Goal: Find specific fact: Find specific fact

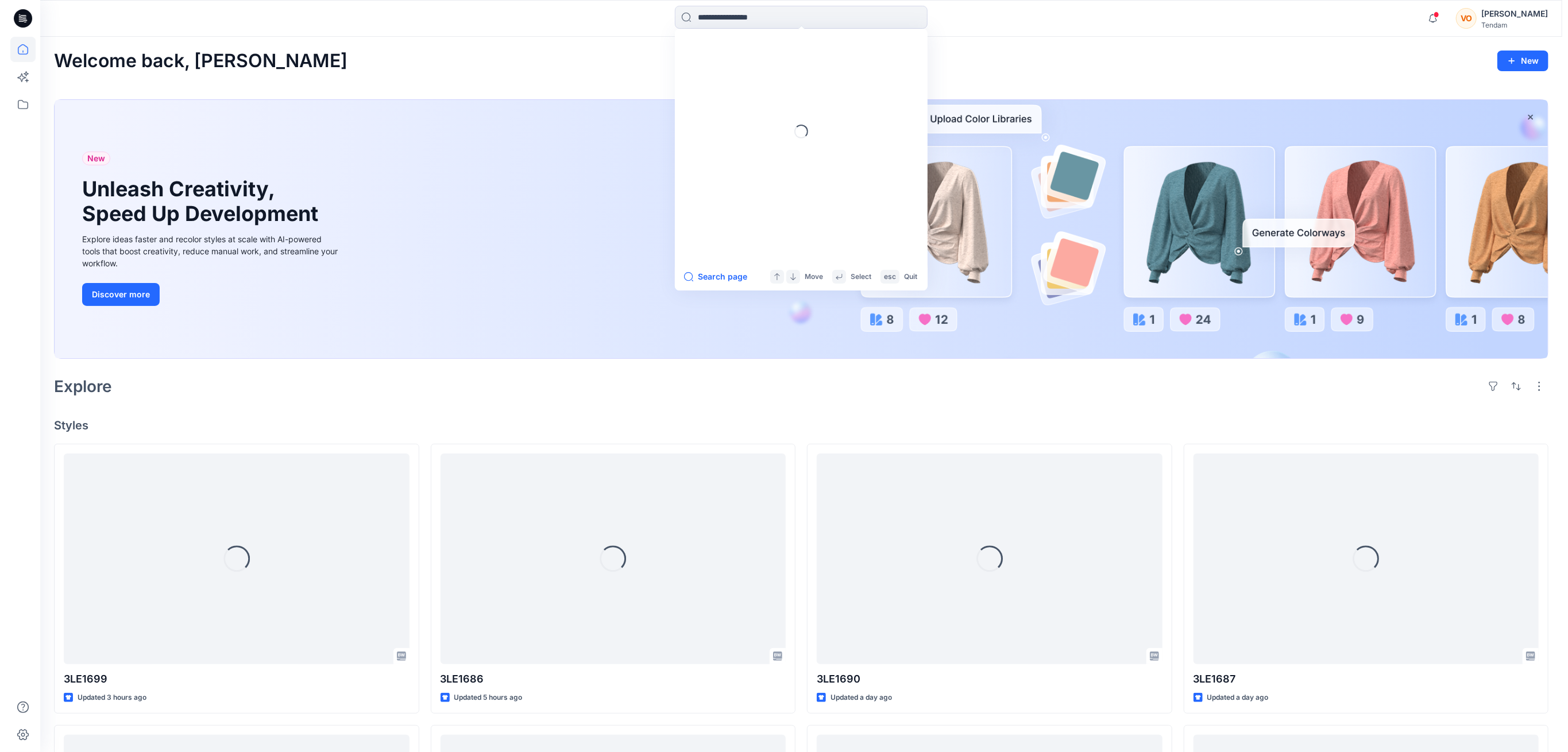
scroll to position [455, 0]
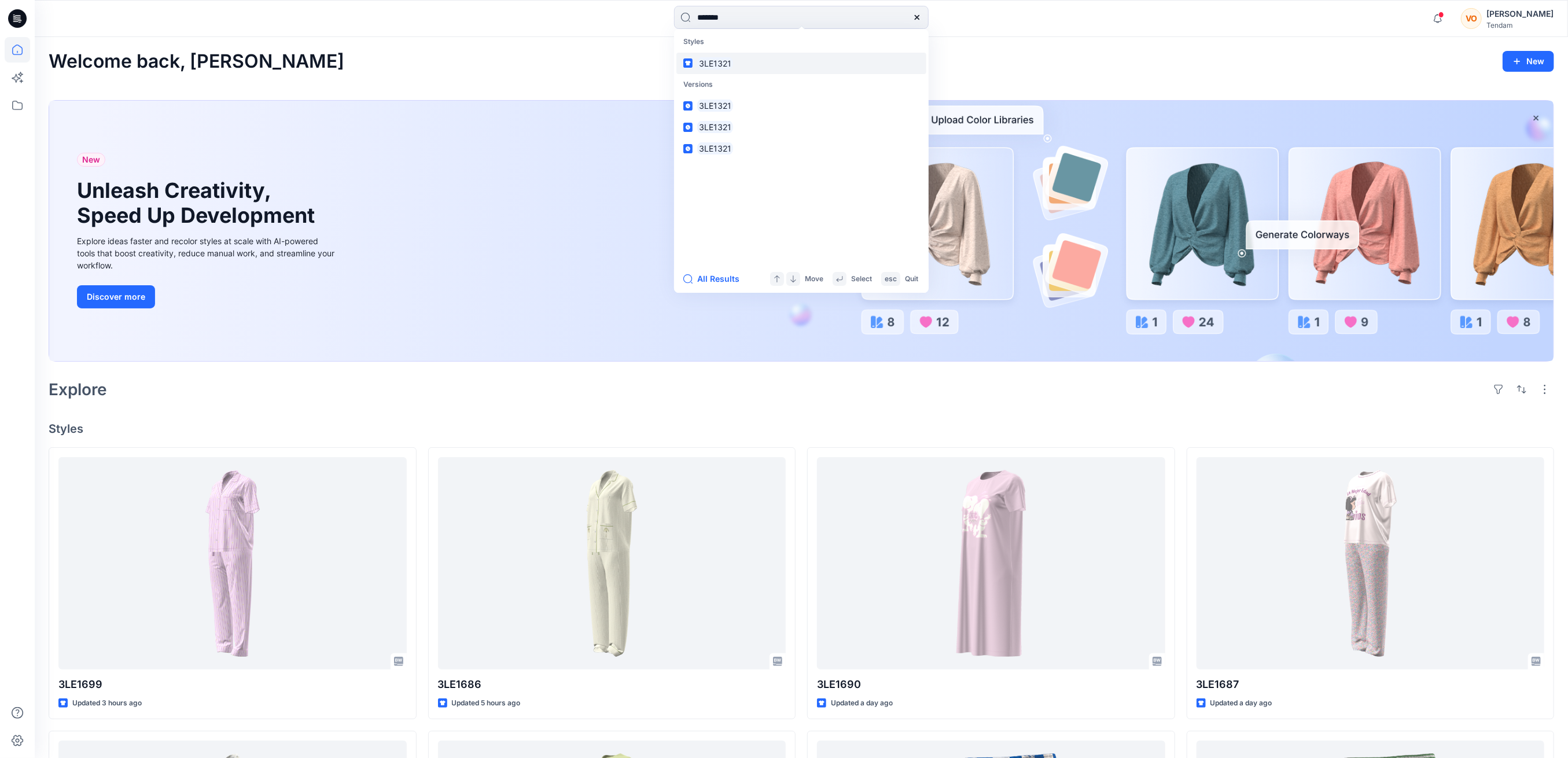
type input "*******"
click at [740, 58] on link "3LE1321" at bounding box center [802, 64] width 250 height 22
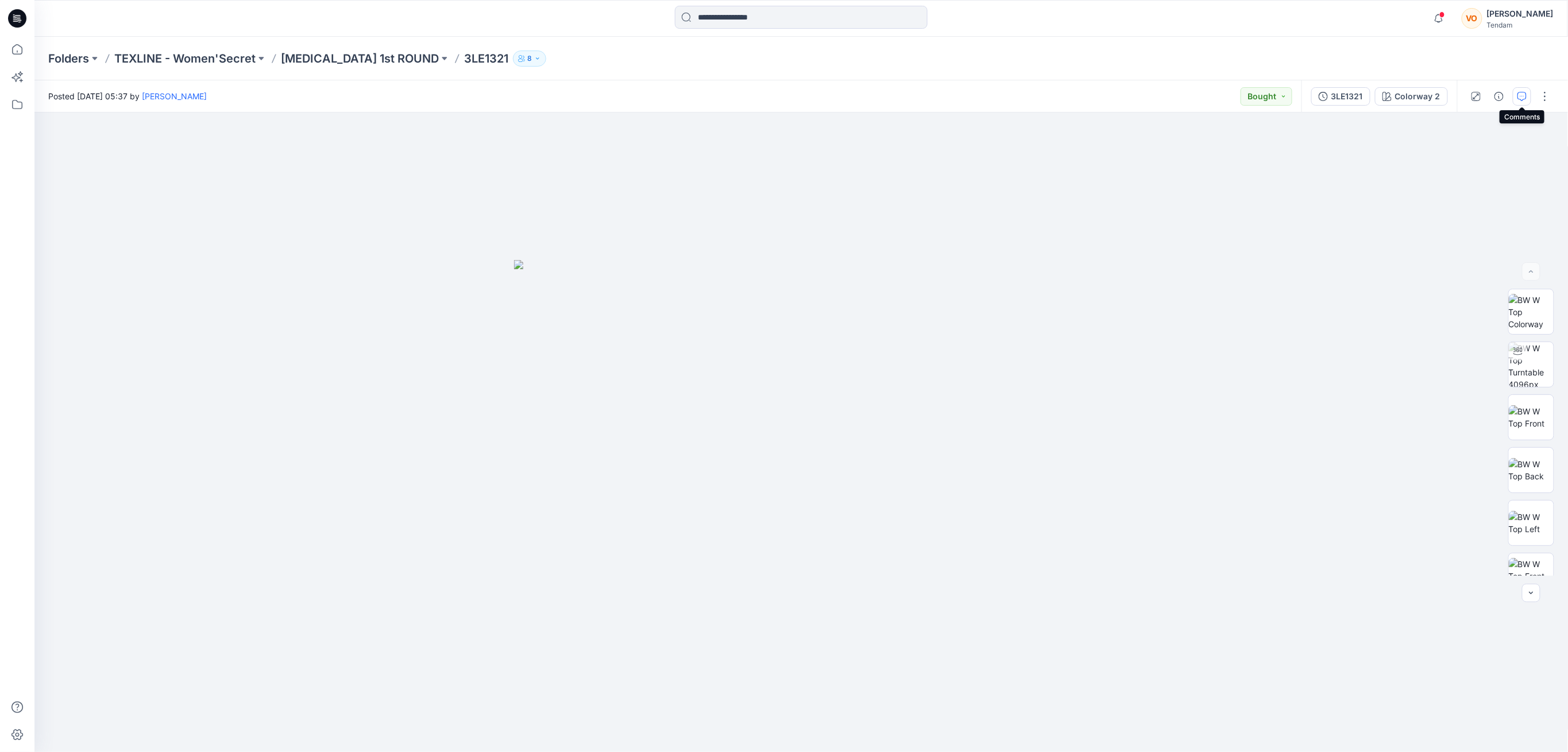
click at [1519, 96] on icon "button" at bounding box center [1521, 96] width 9 height 9
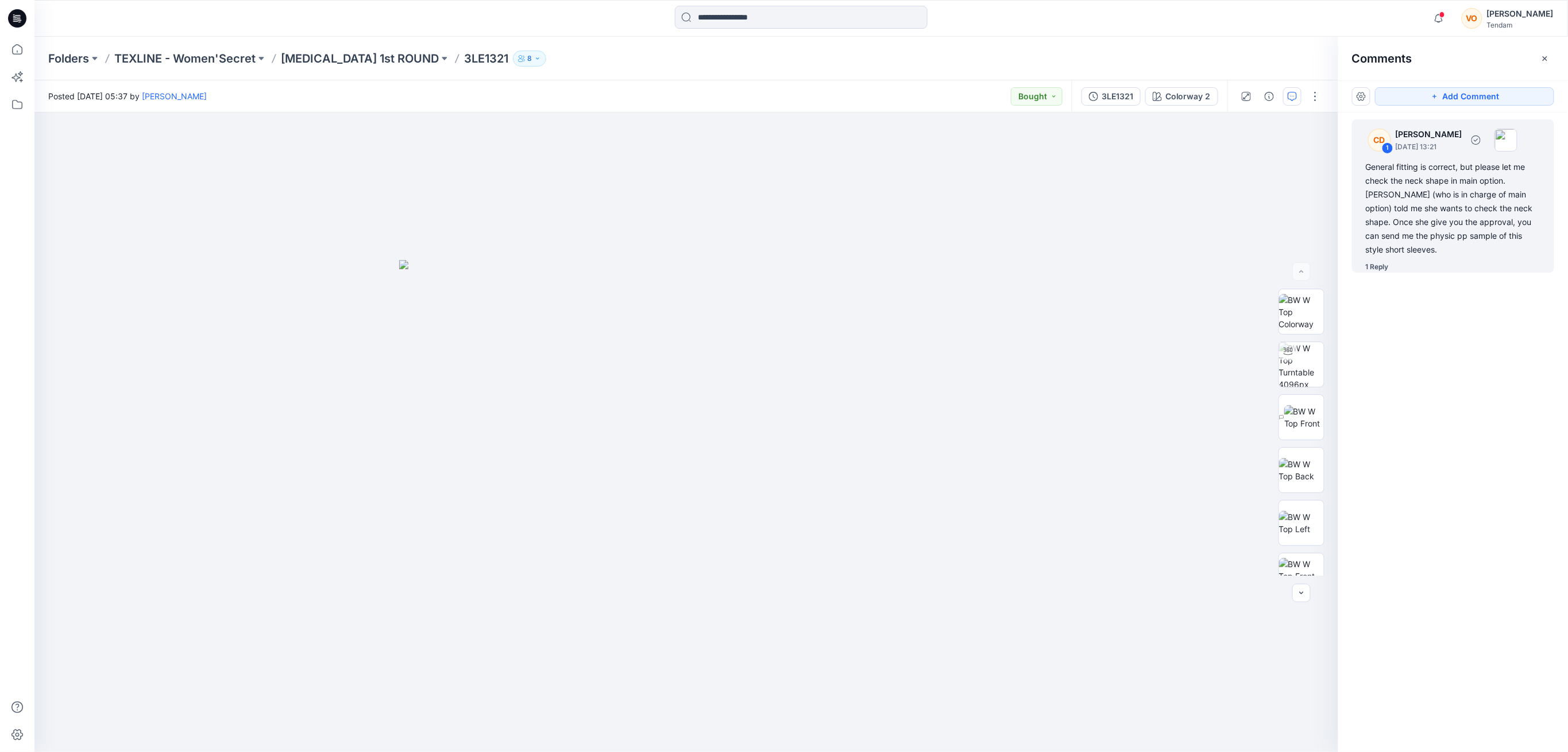
click at [1382, 261] on div "1 Reply" at bounding box center [1378, 267] width 23 height 12
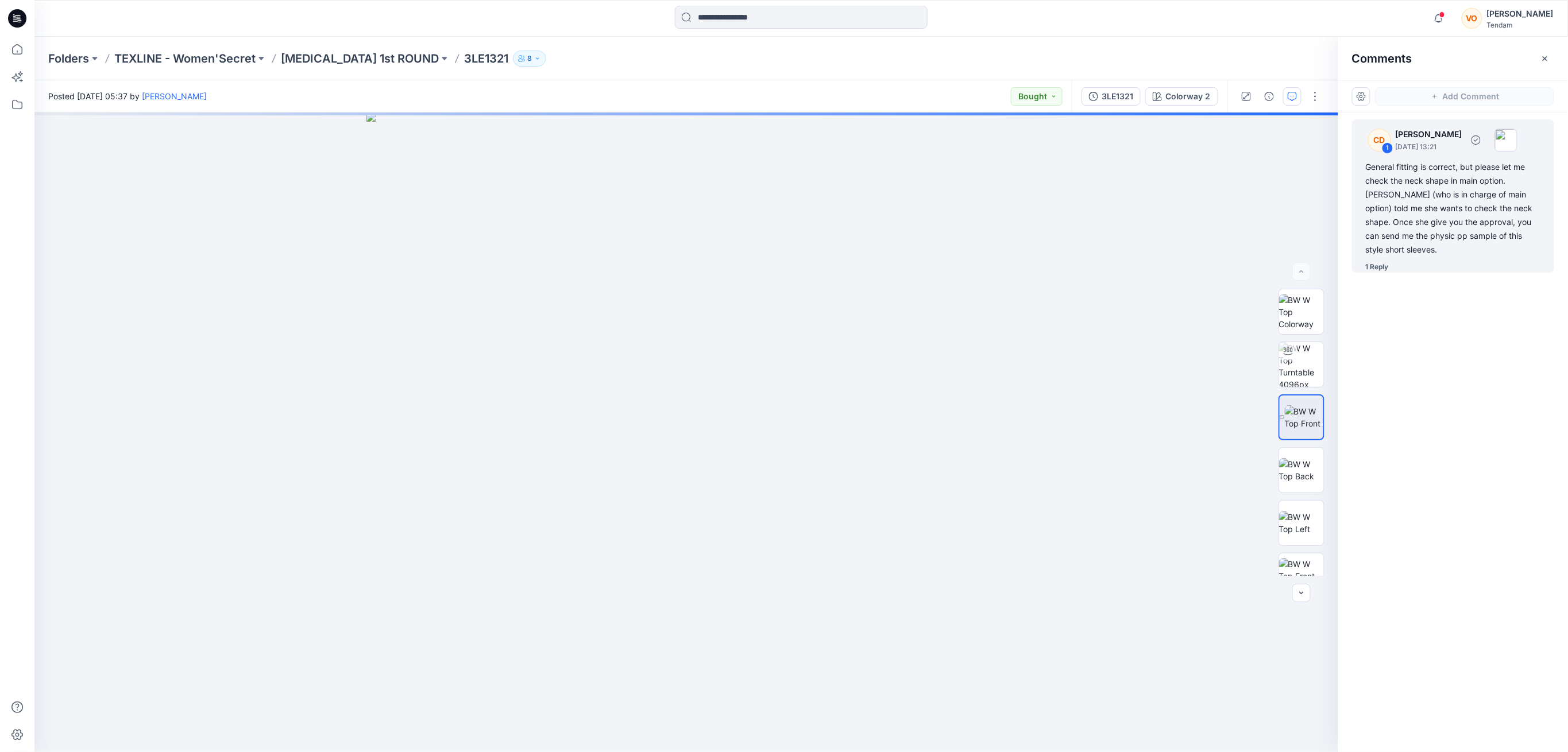
click at [1383, 261] on div "1 Reply" at bounding box center [1378, 267] width 23 height 12
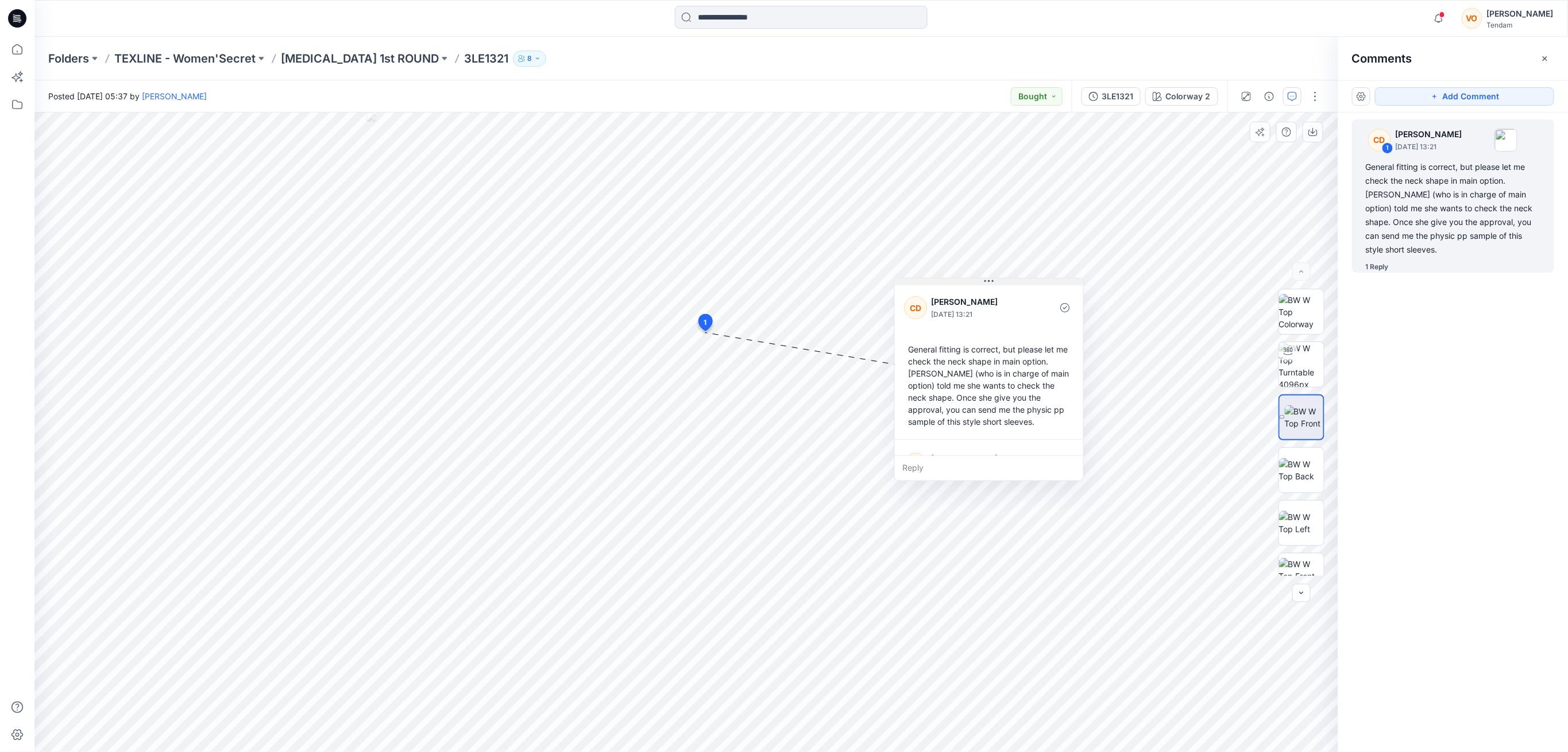
drag, startPoint x: 775, startPoint y: 339, endPoint x: 982, endPoint y: 280, distance: 215.2
click at [982, 280] on button at bounding box center [989, 282] width 189 height 7
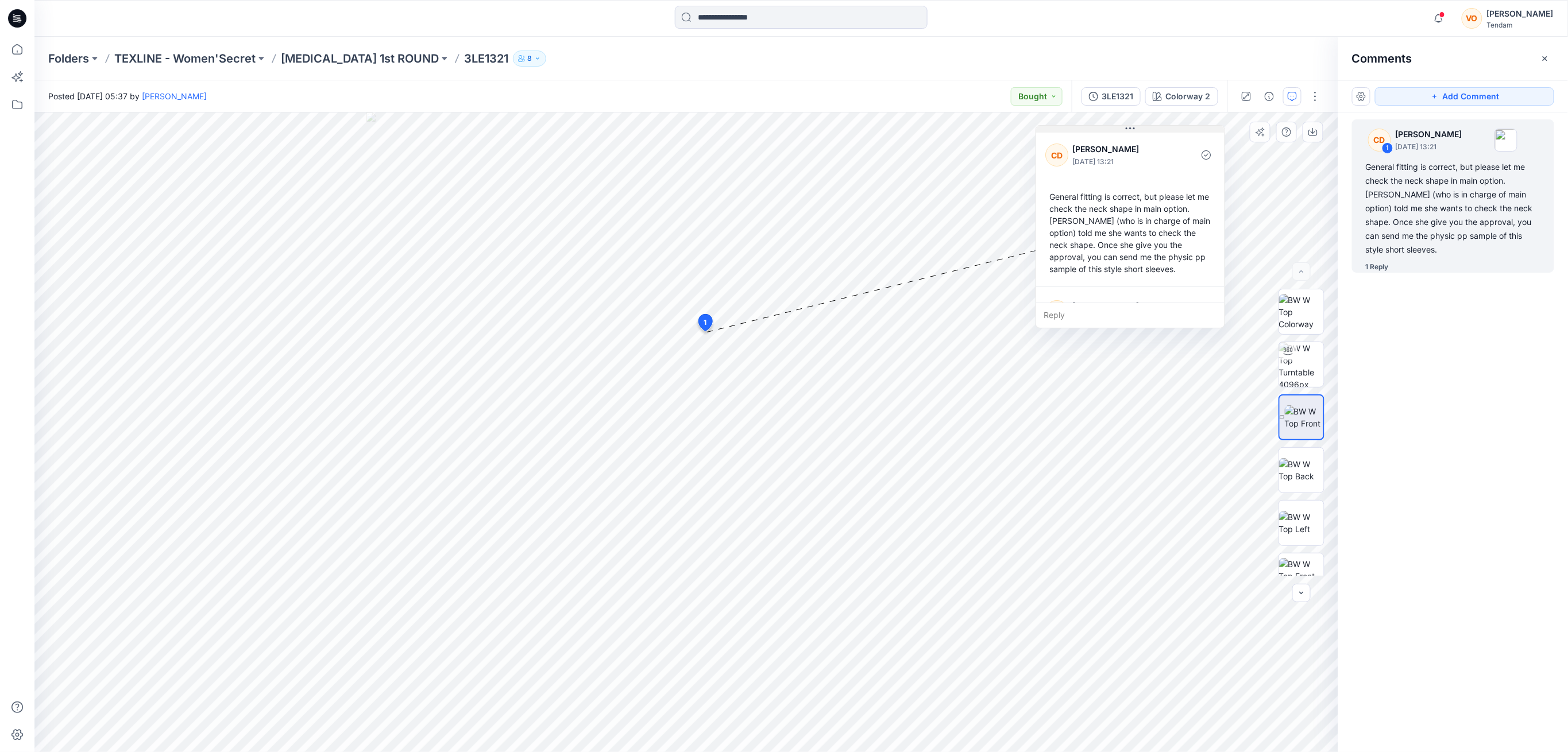
drag, startPoint x: 988, startPoint y: 283, endPoint x: 1129, endPoint y: 130, distance: 208.1
click at [1129, 130] on icon at bounding box center [1130, 128] width 9 height 9
drag, startPoint x: 383, startPoint y: 54, endPoint x: 429, endPoint y: 67, distance: 47.8
type textarea "*******"
click at [429, 67] on div "Folders TEXLINE - Women'Secret T3 1st ROUND 3LE1321 8" at bounding box center [801, 58] width 1534 height 44
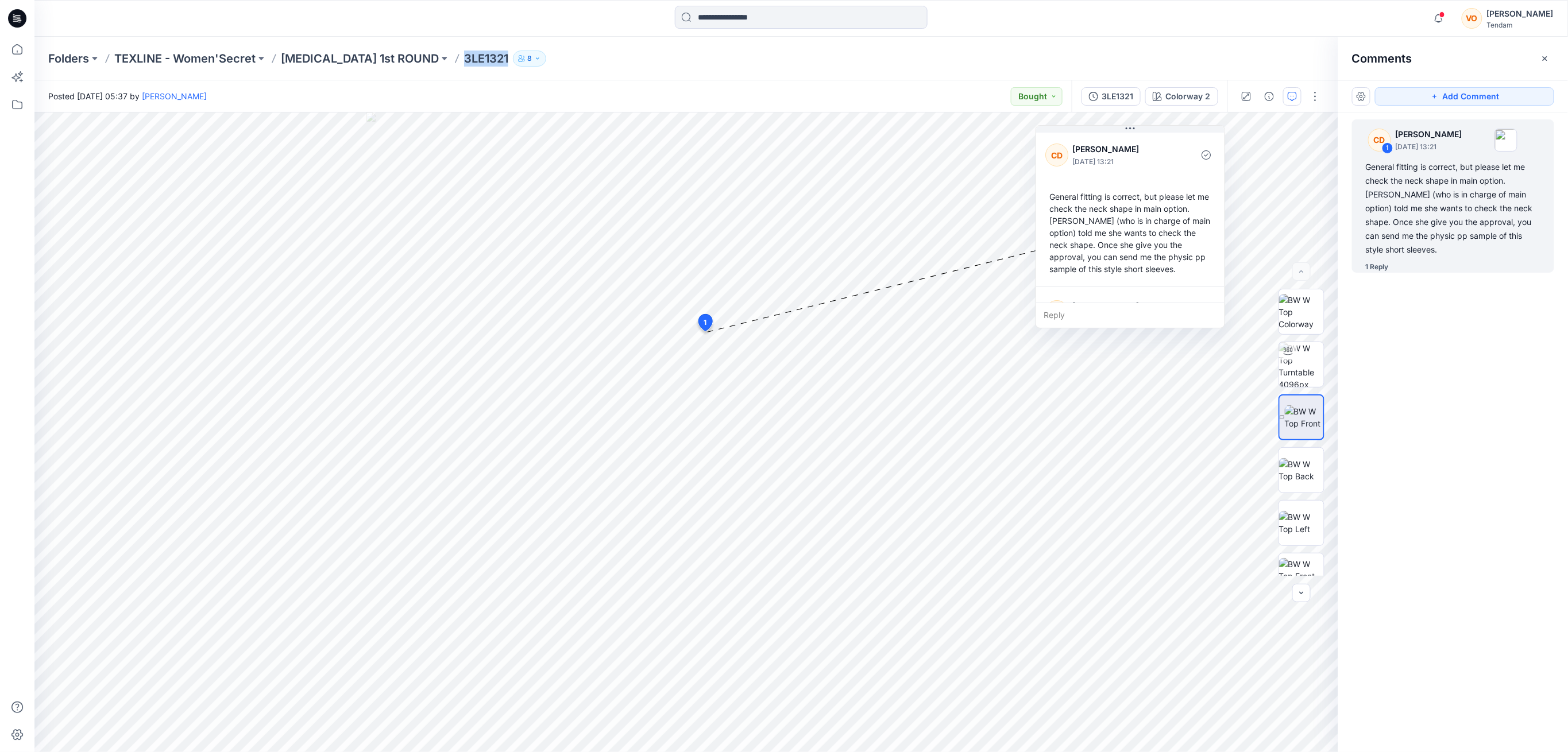
copy p "3LE1321"
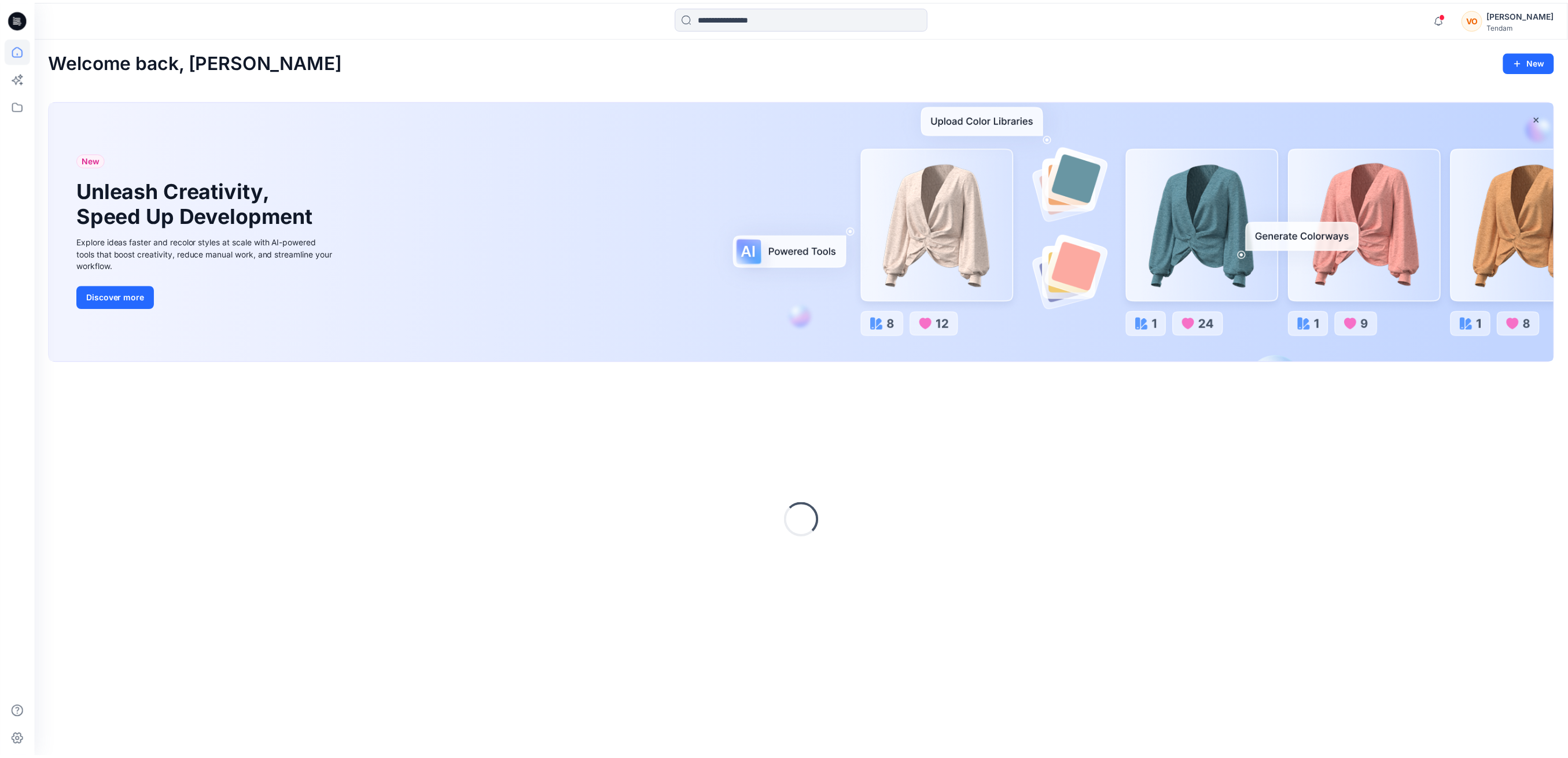
scroll to position [459, 0]
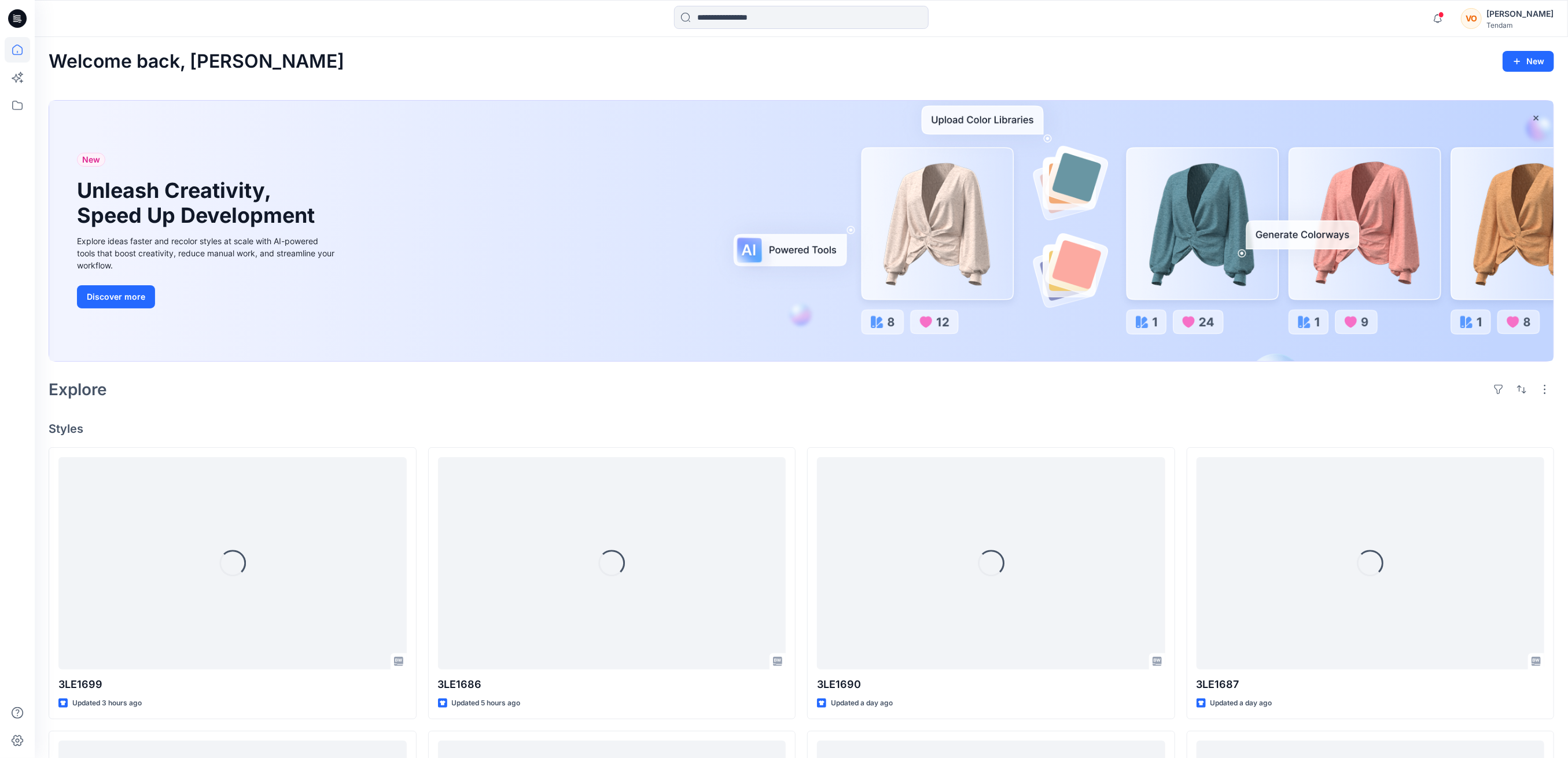
click at [1482, 19] on div "VO" at bounding box center [1472, 18] width 21 height 21
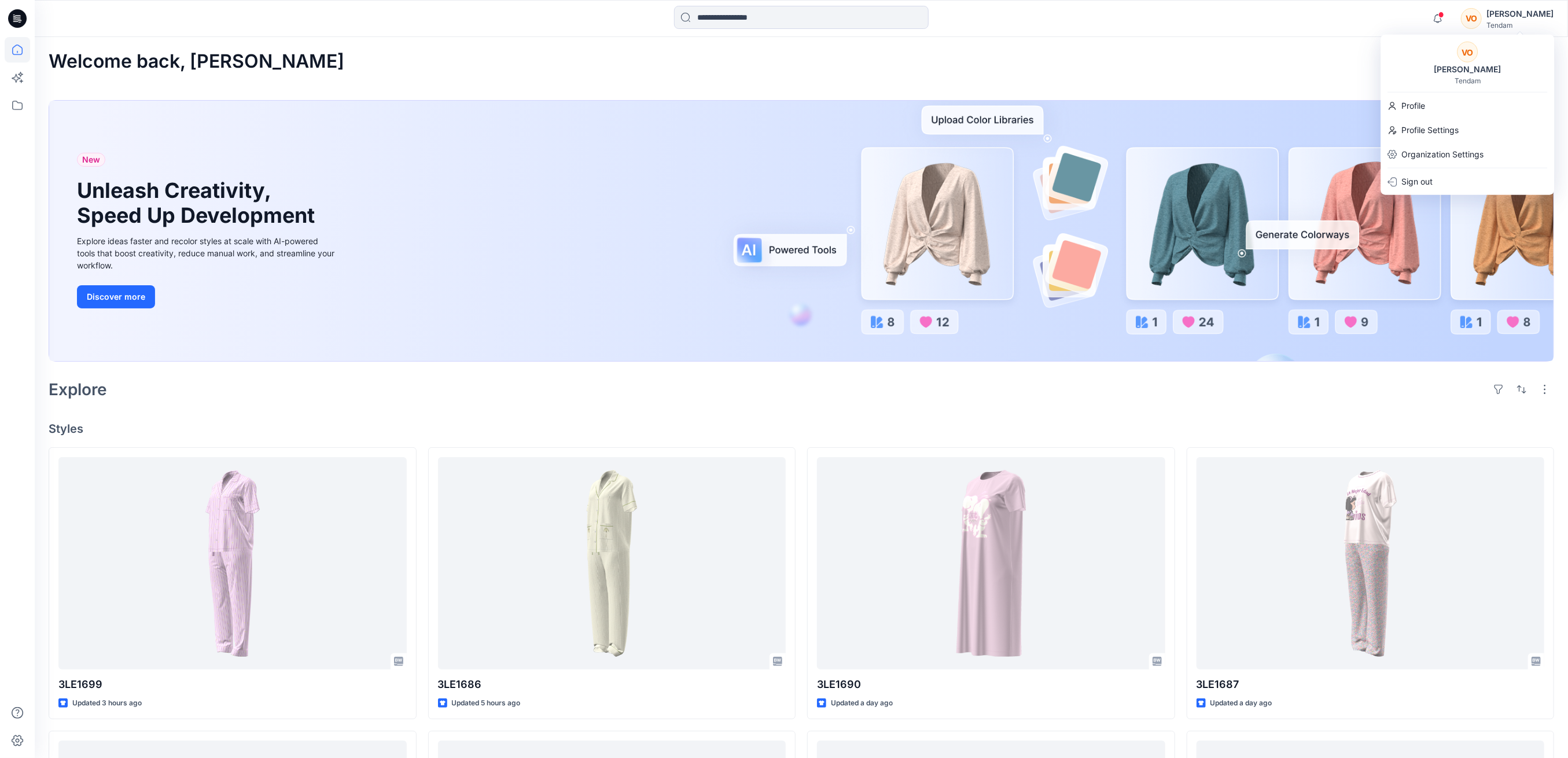
click at [1328, 28] on div "Notifications Your style 3LE1699 is ready 3 hours ago Your style 3LE1686 is rea…" at bounding box center [801, 18] width 1533 height 25
